Goal: Find specific page/section: Find specific page/section

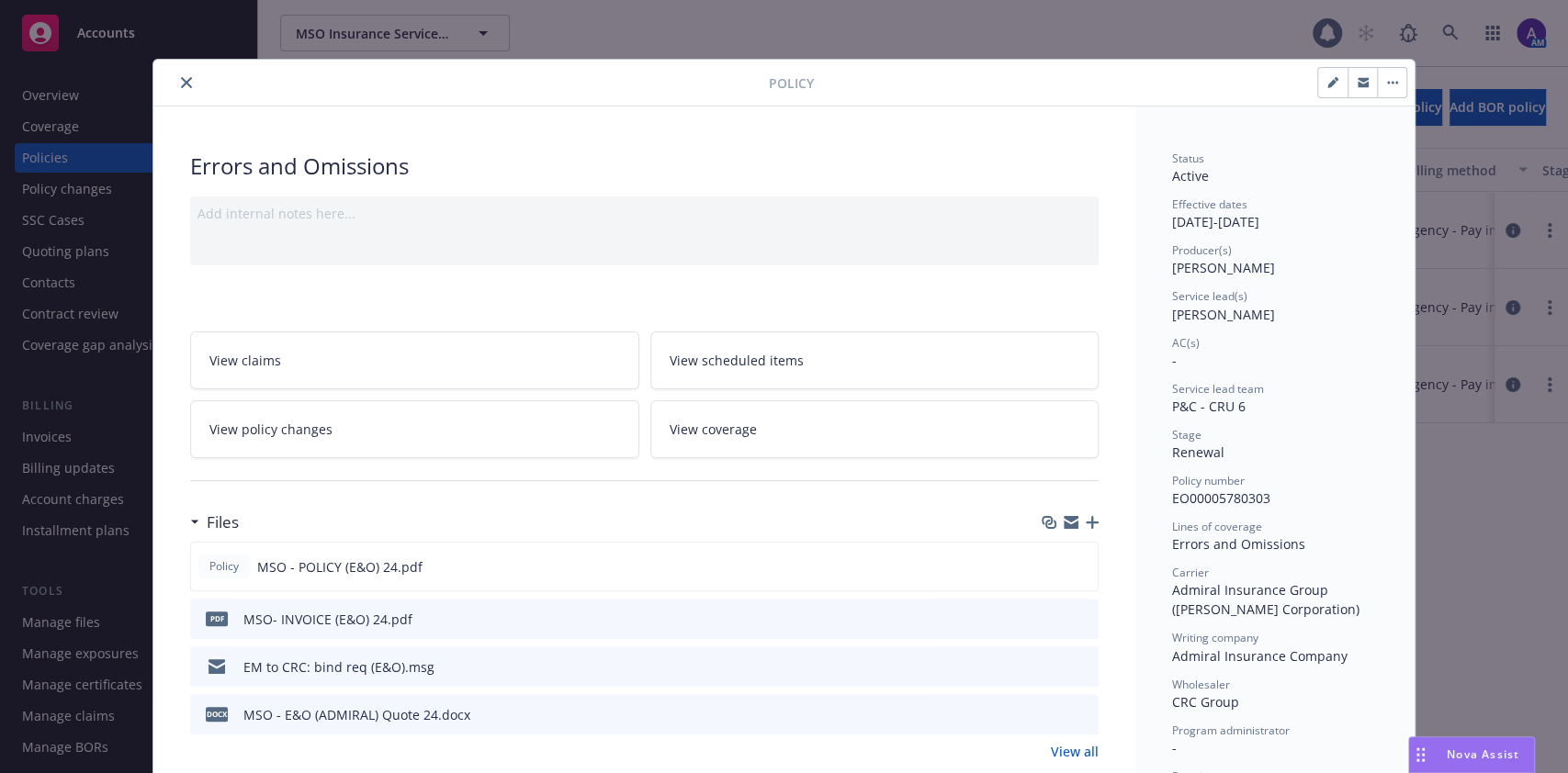
scroll to position [140, 0]
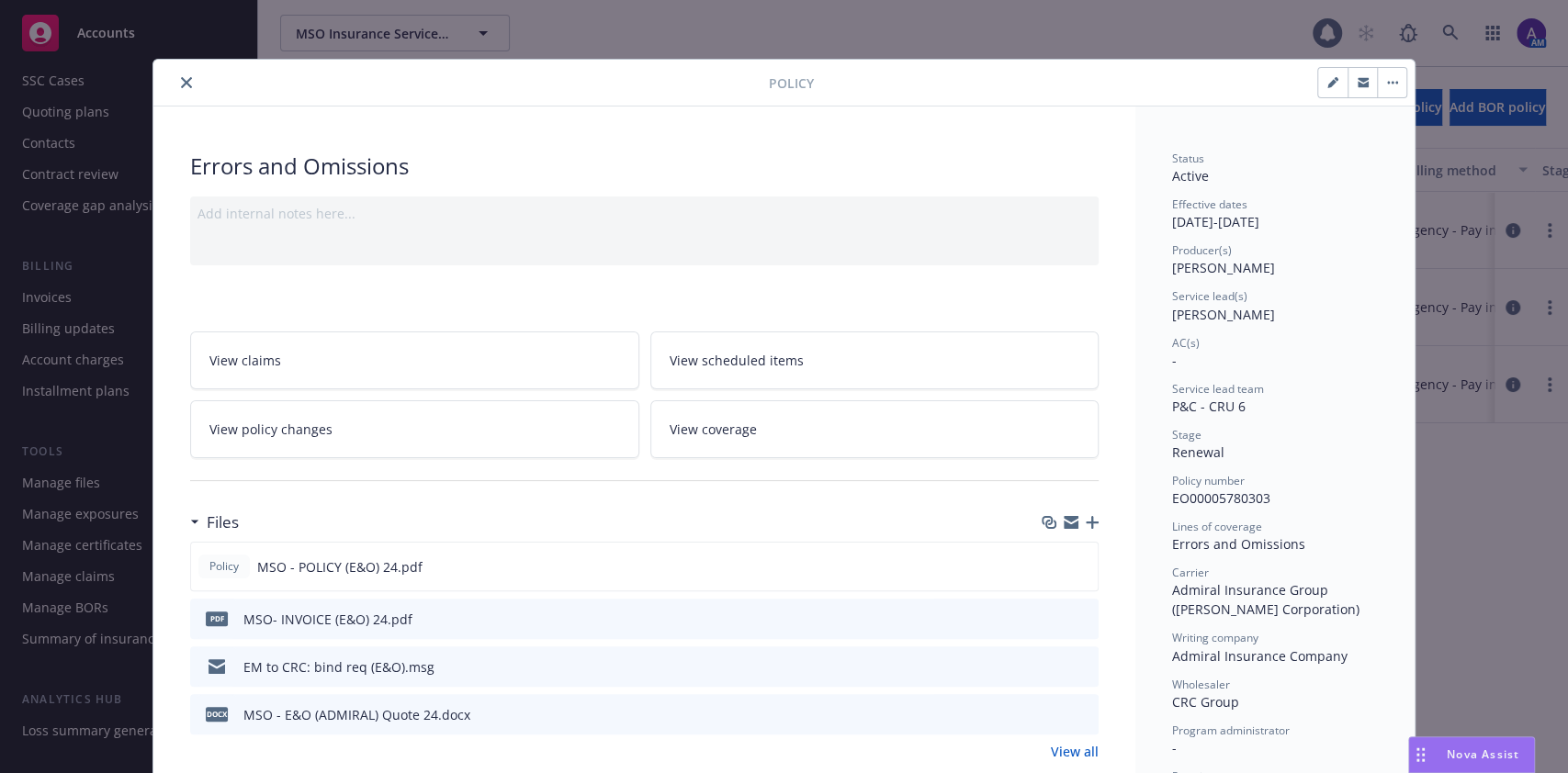
click at [189, 86] on div at bounding box center [465, 82] width 608 height 22
click at [184, 86] on button "close" at bounding box center [186, 82] width 22 height 22
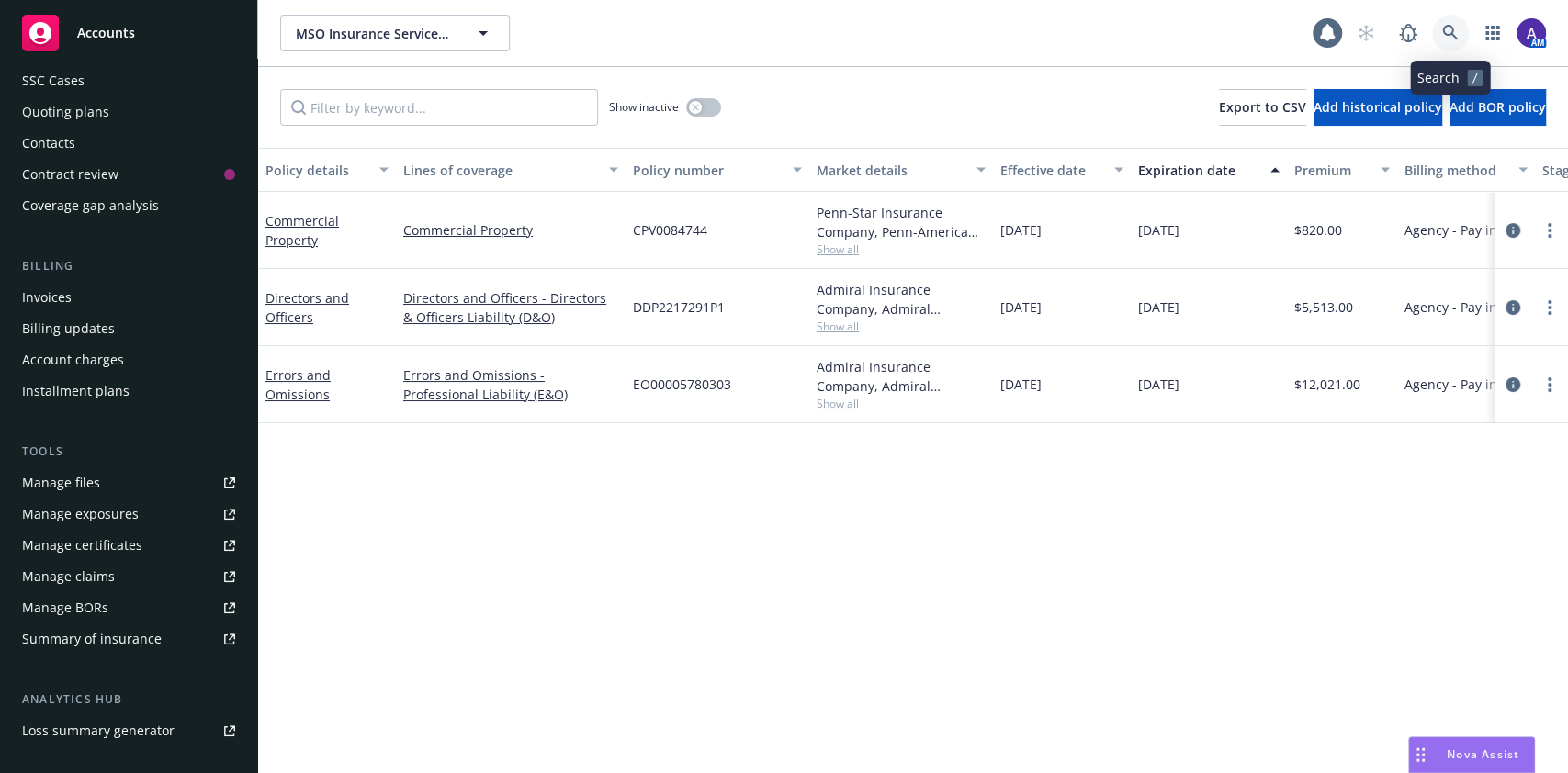
click at [1443, 25] on icon at bounding box center [1451, 33] width 17 height 17
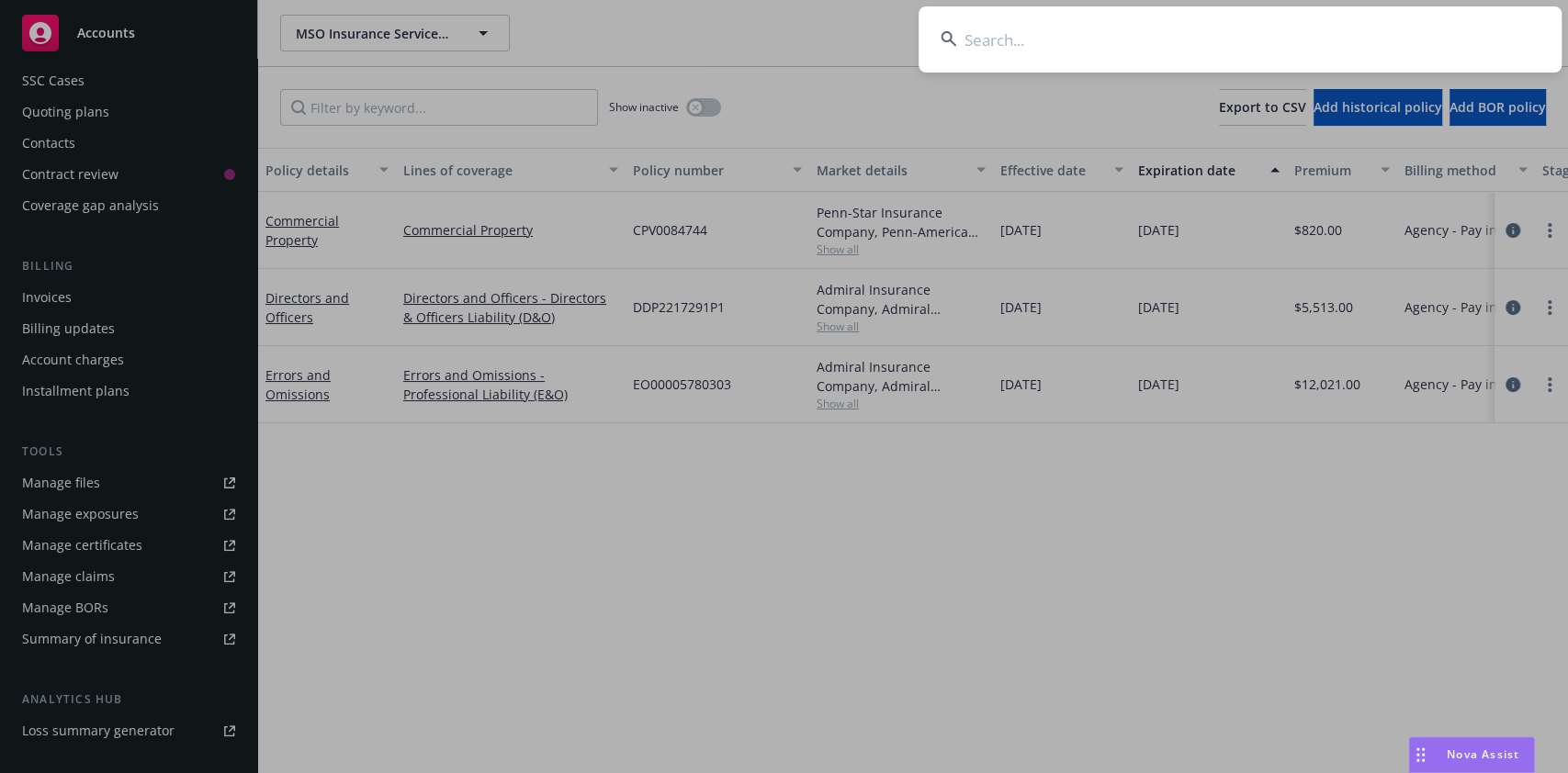
click at [1441, 24] on input at bounding box center [1241, 39] width 644 height 66
click at [1364, 24] on input at bounding box center [1241, 39] width 644 height 66
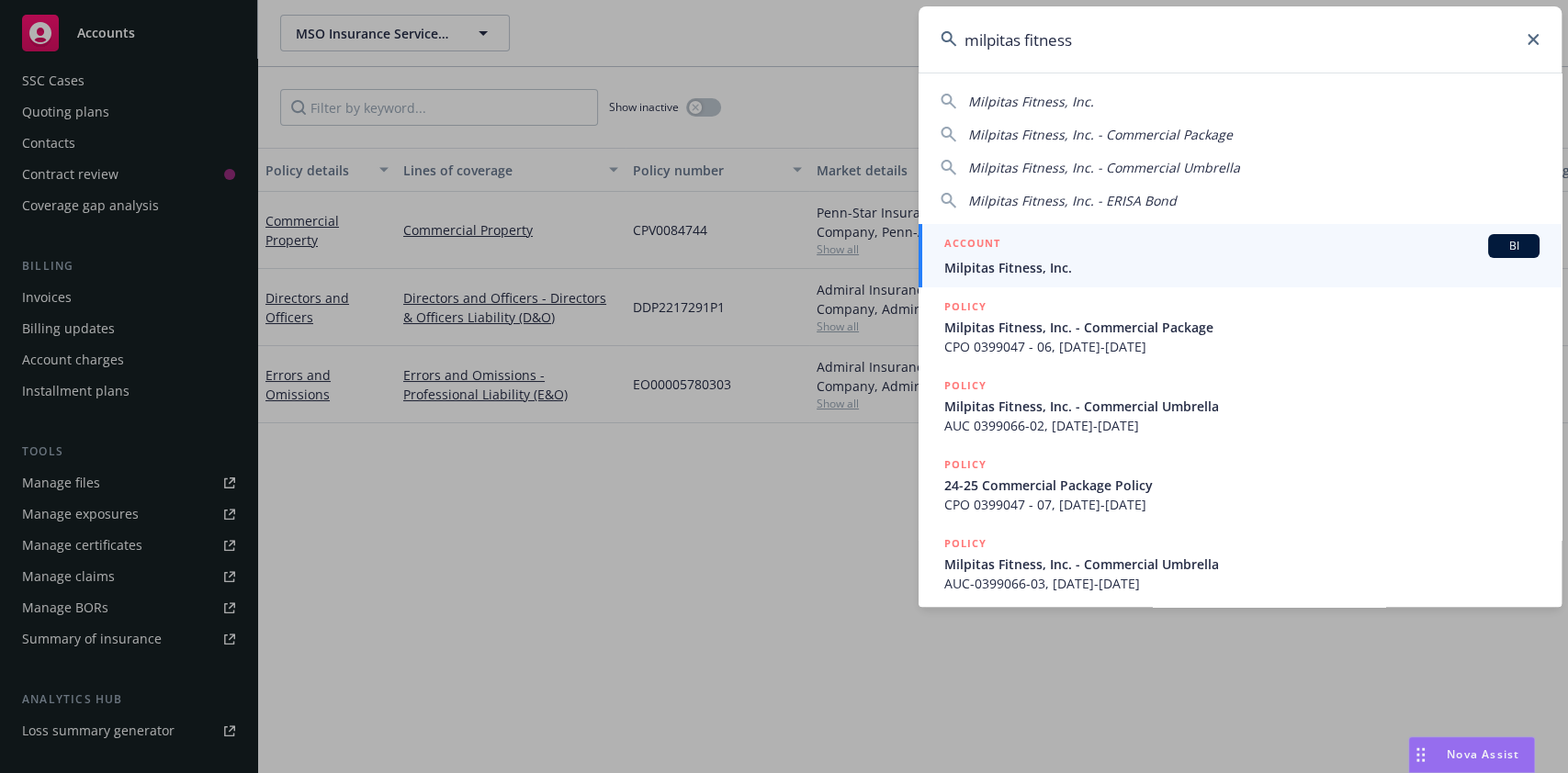
type input "milpitas fitness"
click at [1068, 250] on div "ACCOUNT BI" at bounding box center [1243, 247] width 595 height 24
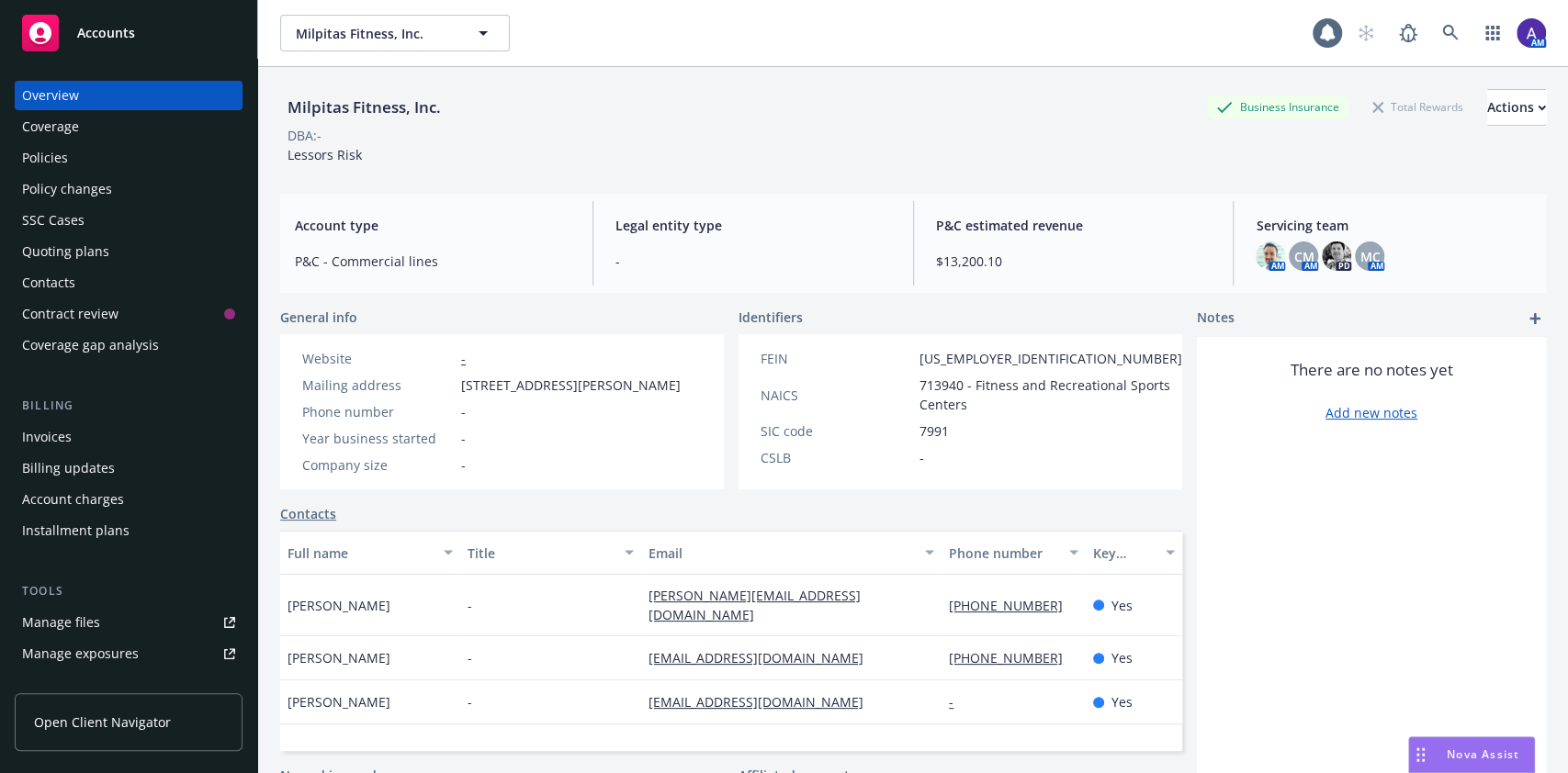
click at [88, 158] on div "Policies" at bounding box center [129, 158] width 213 height 30
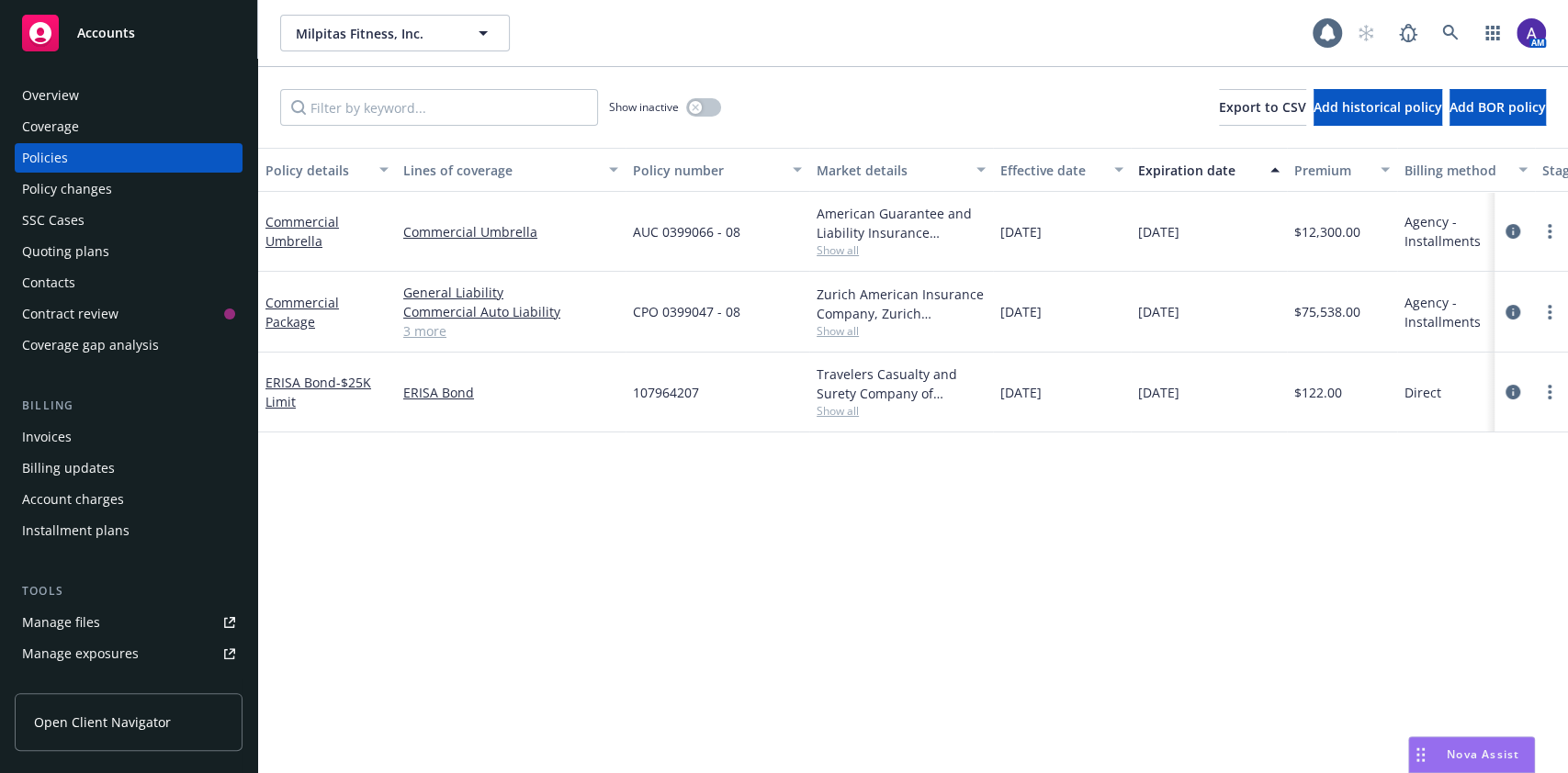
click at [105, 434] on div "Invoices" at bounding box center [129, 437] width 213 height 30
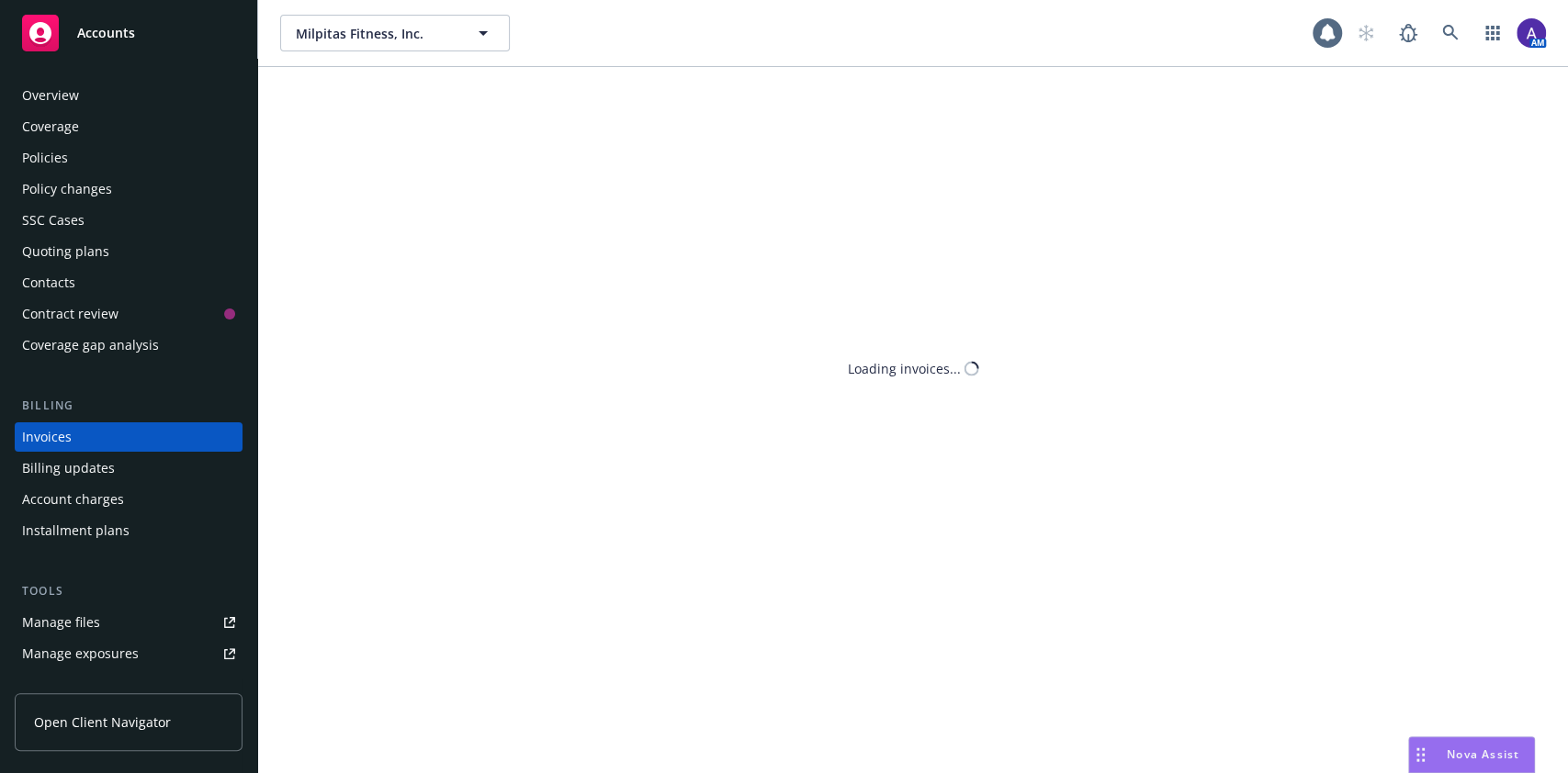
scroll to position [21, 0]
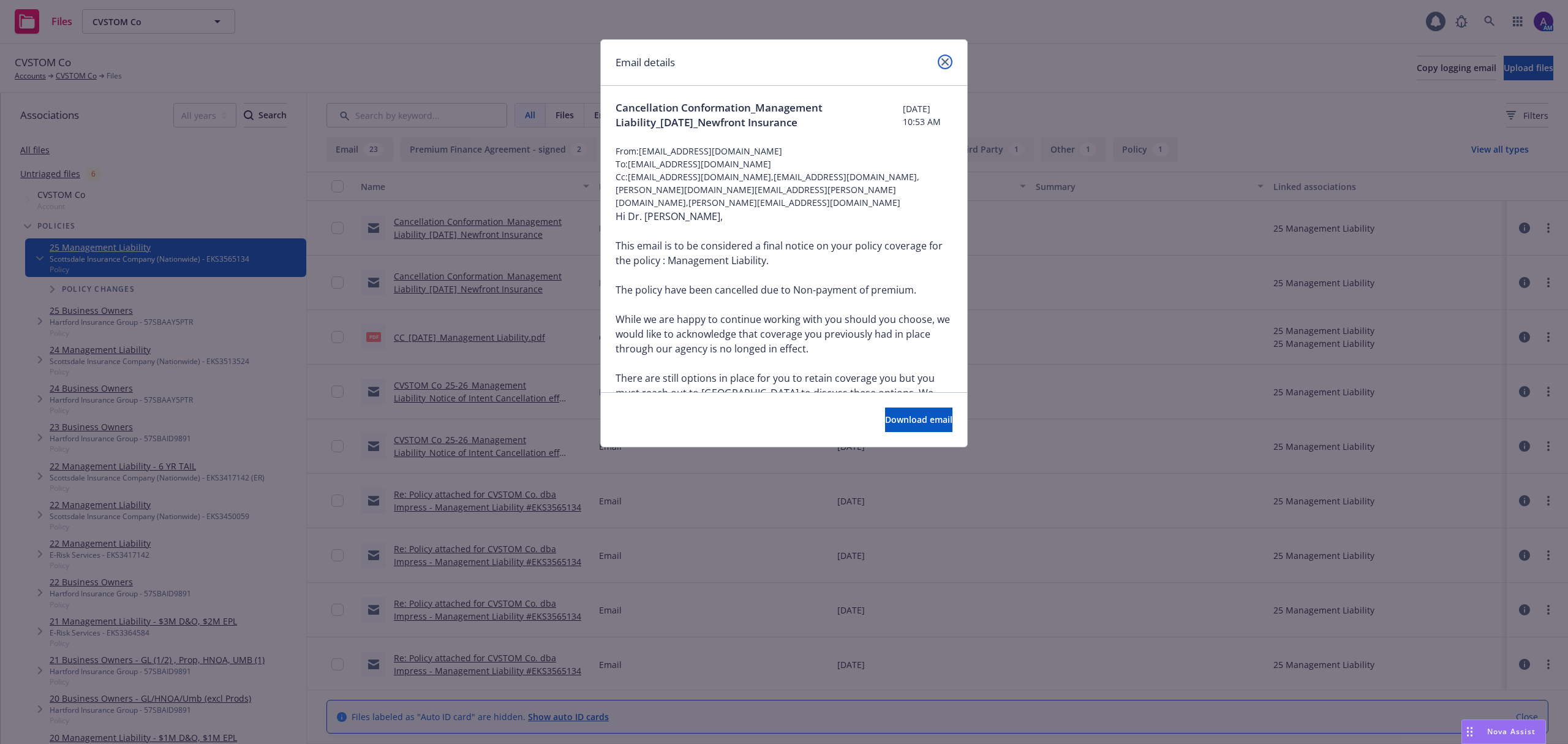
click at [944, 61] on icon "close" at bounding box center [945, 62] width 7 height 7
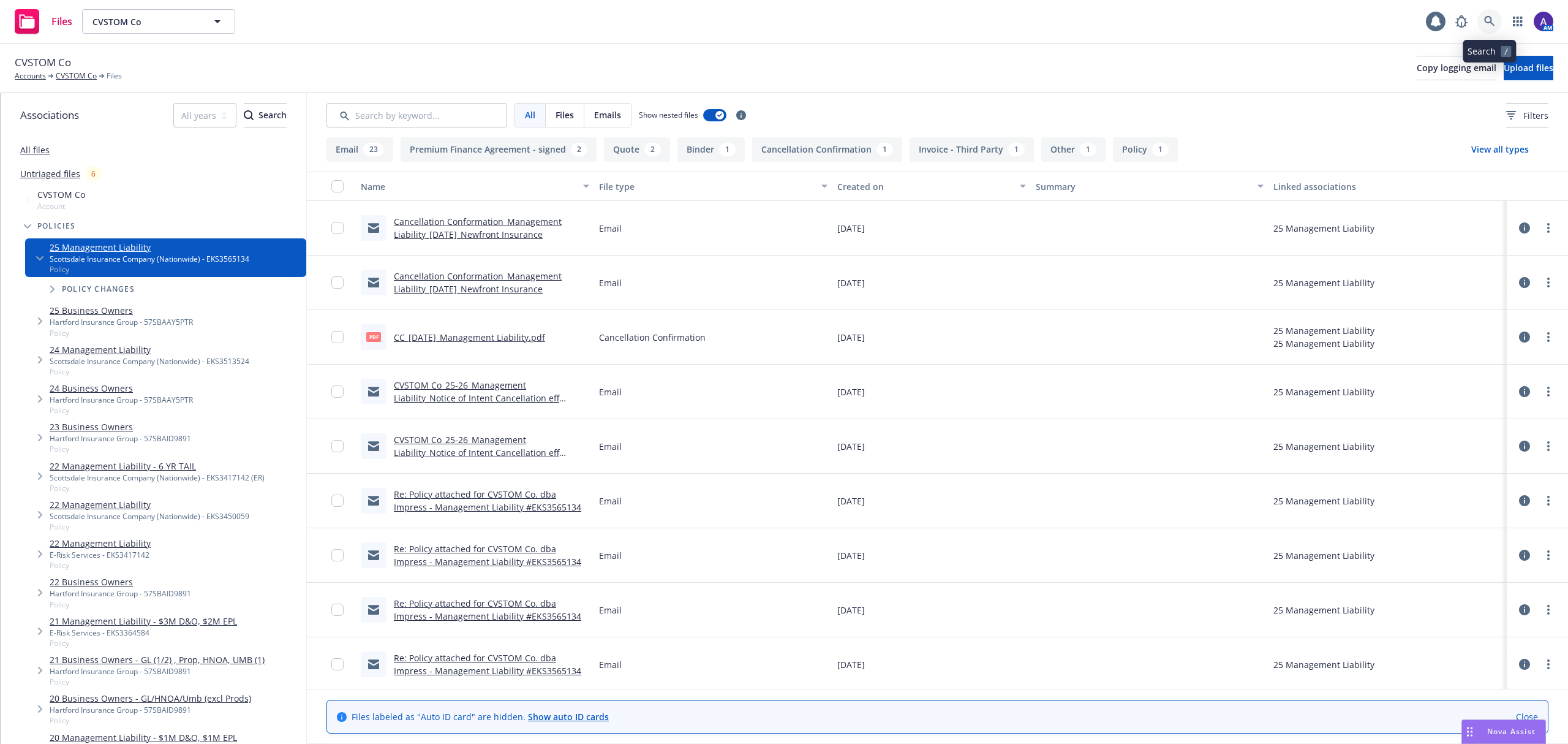
click at [1493, 26] on icon at bounding box center [1490, 22] width 11 height 11
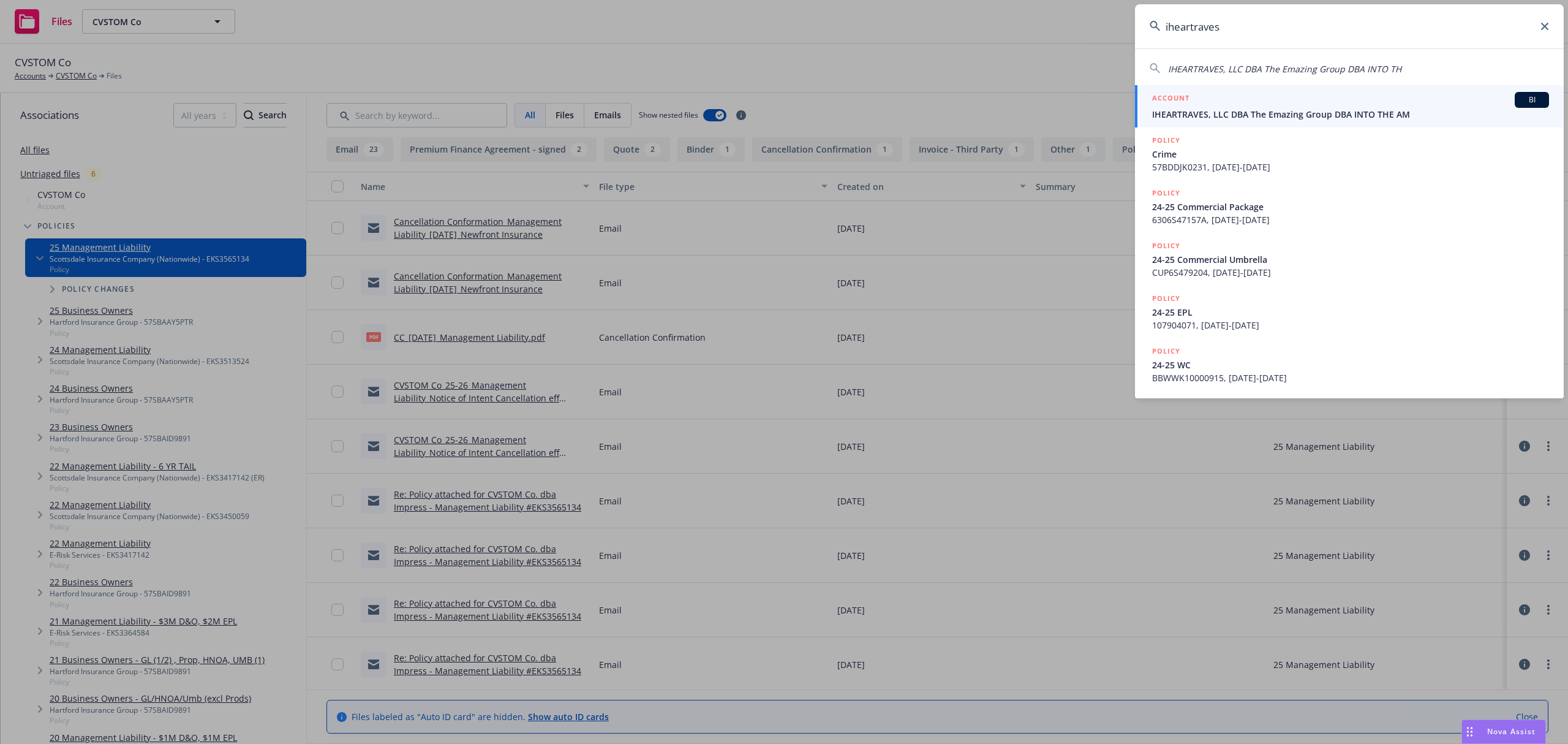
type input "iheartraves"
click at [1294, 87] on link "ACCOUNT BI IHEARTRAVES, LLC DBA The Emazing Group DBA INTO THE AM" at bounding box center [1349, 106] width 429 height 42
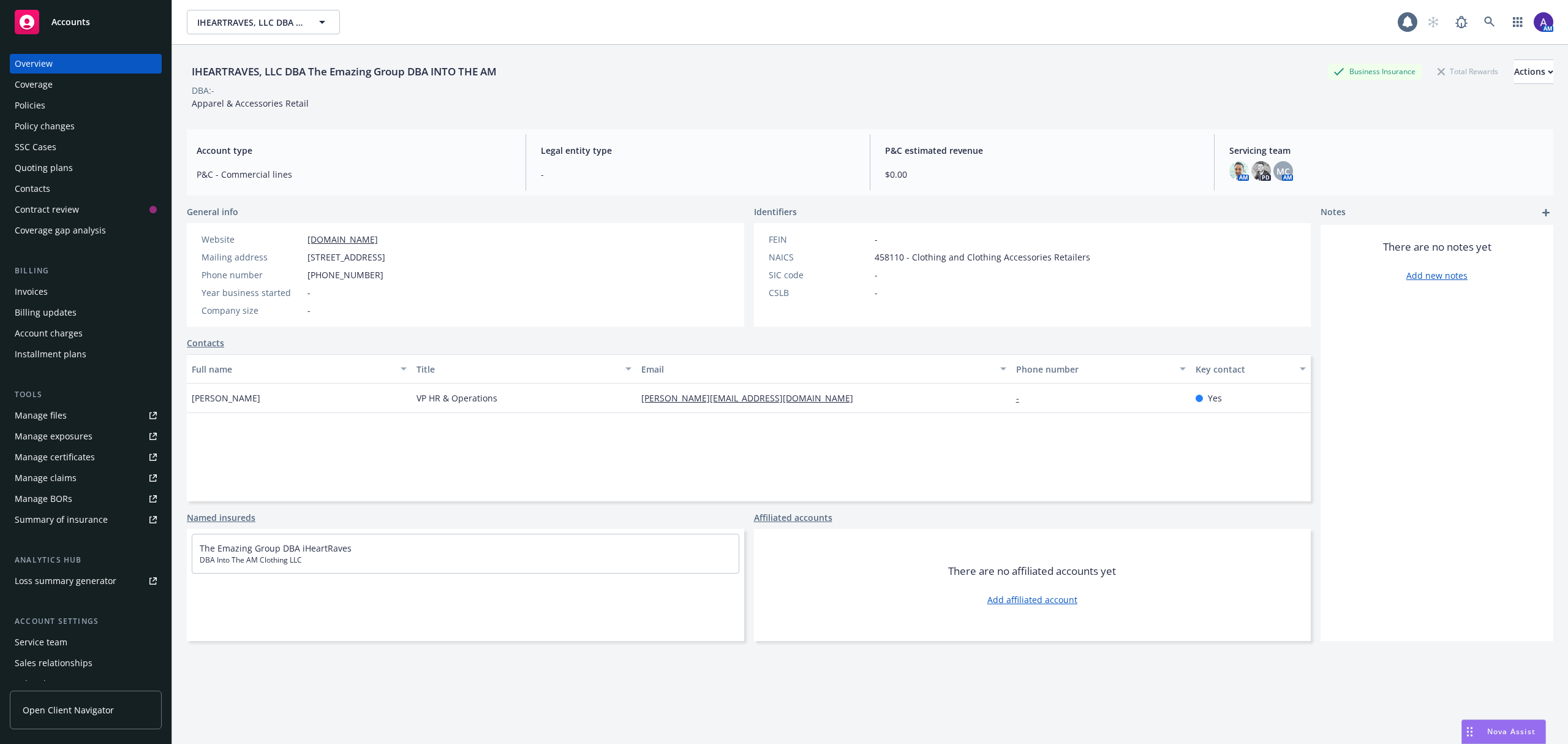
click at [62, 101] on div "Policies" at bounding box center [86, 106] width 142 height 20
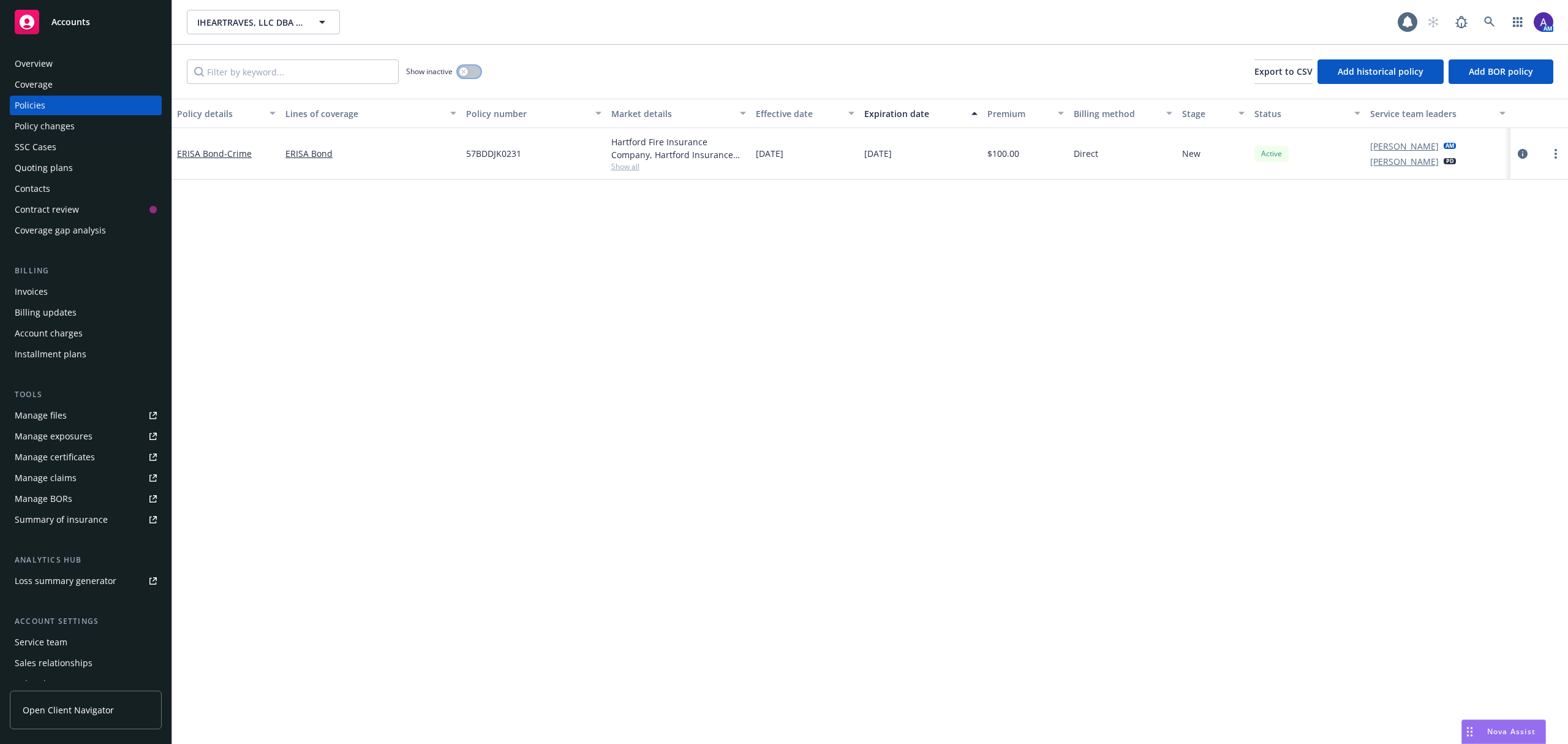
click at [466, 74] on icon "button" at bounding box center [464, 72] width 5 height 5
